Goal: Navigation & Orientation: Find specific page/section

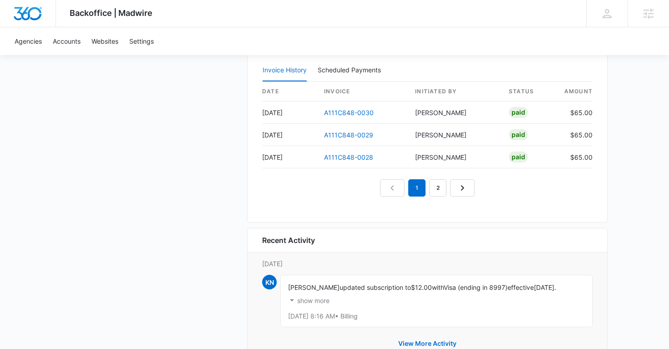
scroll to position [1041, 0]
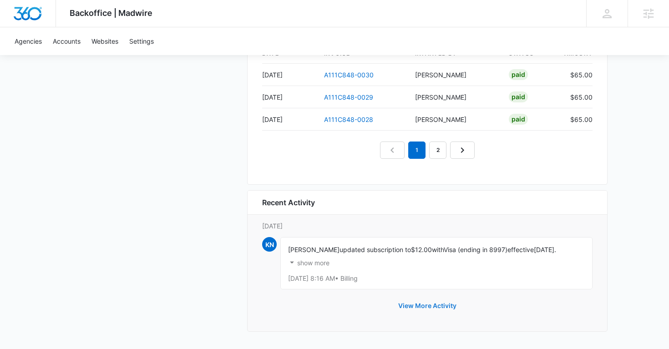
click at [412, 307] on button "View More Activity" at bounding box center [427, 306] width 76 height 22
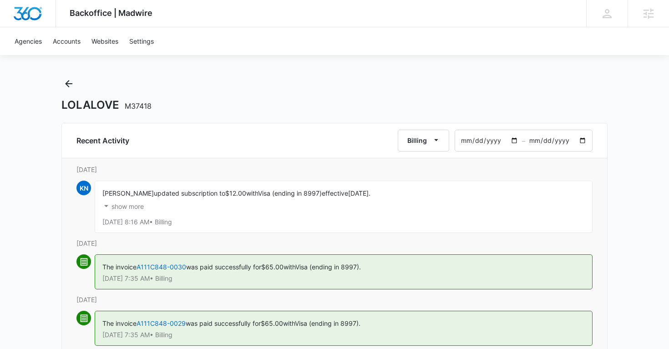
scroll to position [5, 0]
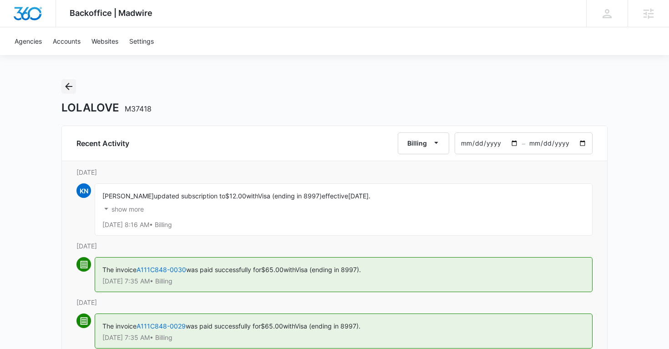
click at [68, 86] on icon "Back" at bounding box center [68, 86] width 11 height 11
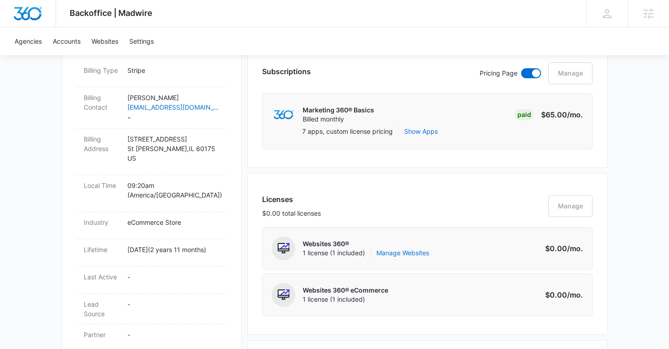
scroll to position [316, 0]
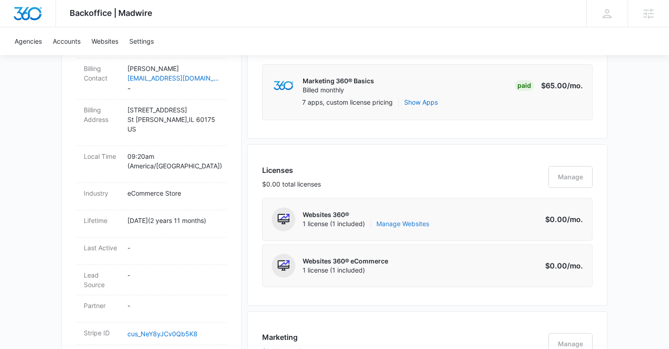
click at [396, 226] on link "Manage Websites" at bounding box center [403, 223] width 53 height 9
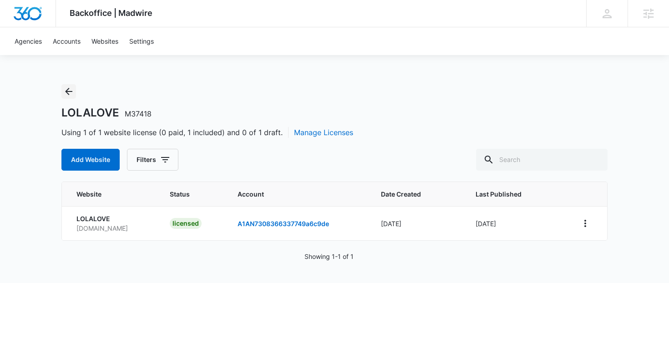
click at [68, 93] on icon "Back" at bounding box center [68, 91] width 7 height 7
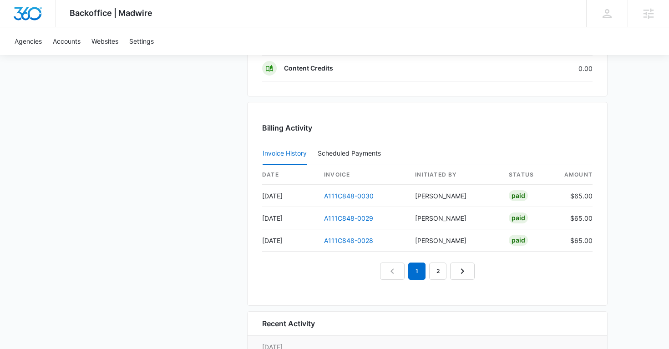
scroll to position [1041, 0]
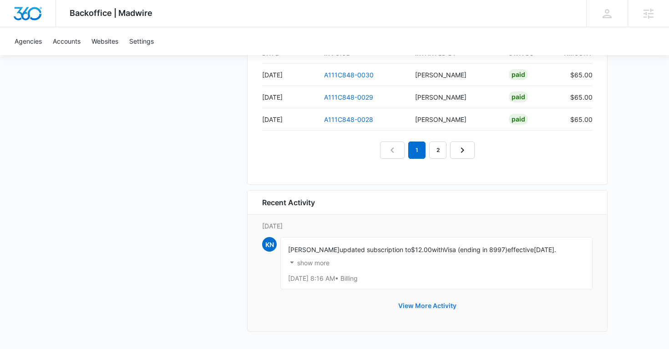
click at [423, 304] on button "View More Activity" at bounding box center [427, 306] width 76 height 22
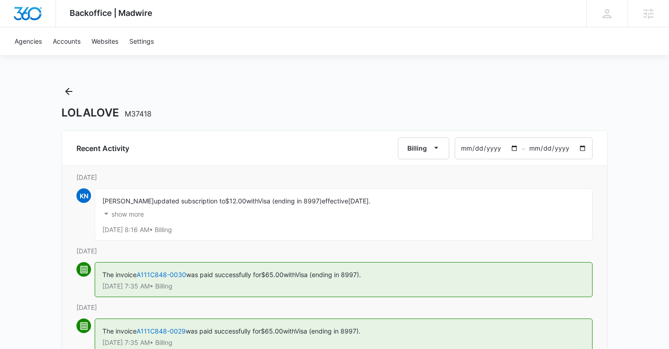
scroll to position [19, 0]
